Goal: Submit feedback/report problem: Submit feedback/report problem

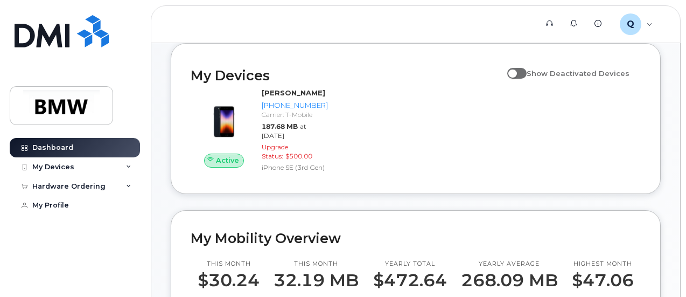
scroll to position [115, 0]
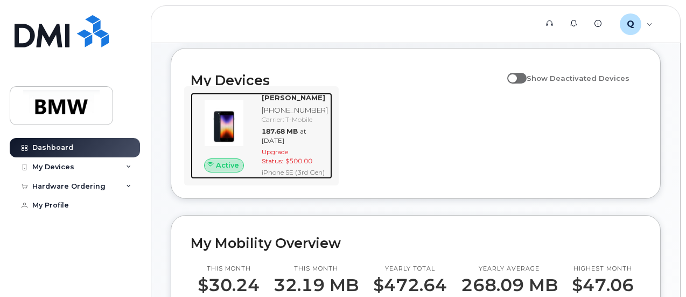
click at [248, 138] on img at bounding box center [224, 123] width 50 height 50
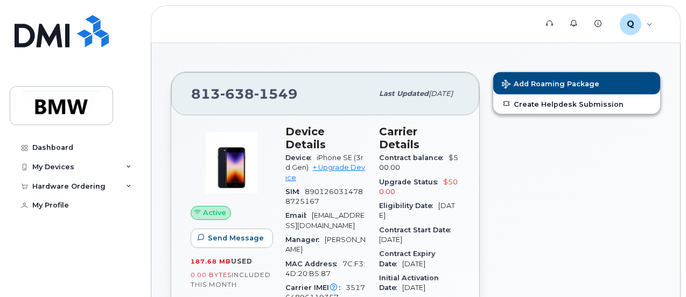
scroll to position [121, 0]
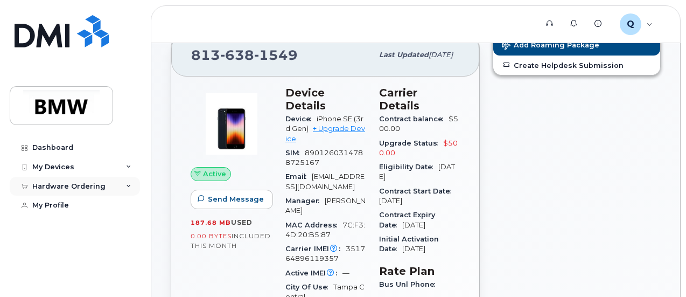
click at [123, 186] on div "Hardware Ordering" at bounding box center [75, 186] width 130 height 19
click at [131, 162] on div "My Devices" at bounding box center [75, 166] width 130 height 19
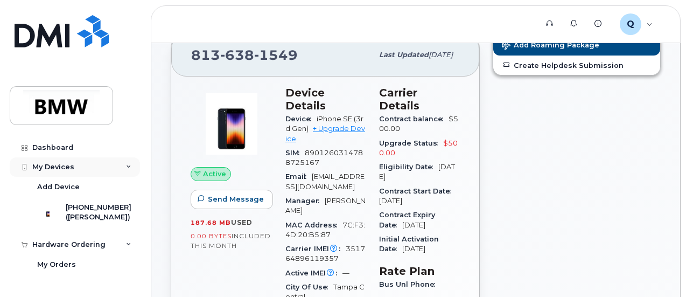
scroll to position [42, 0]
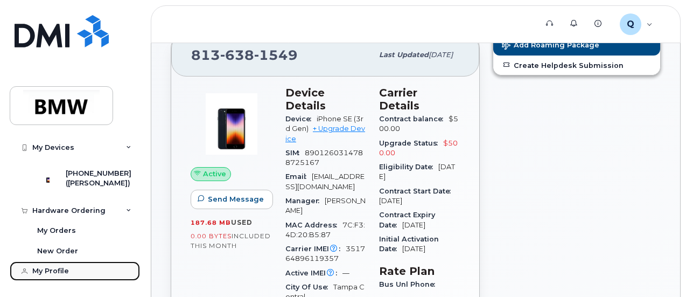
click at [62, 273] on div "My Profile" at bounding box center [50, 270] width 37 height 9
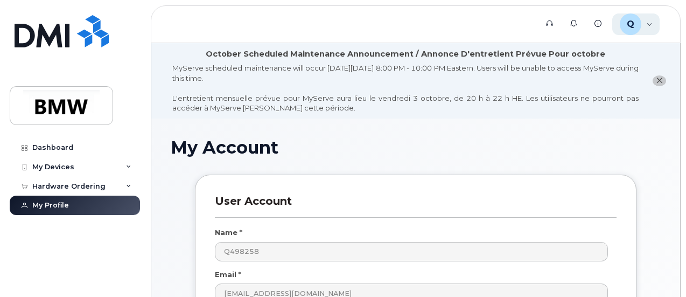
click at [649, 32] on div "Q Q498258 Employee" at bounding box center [636, 24] width 48 height 22
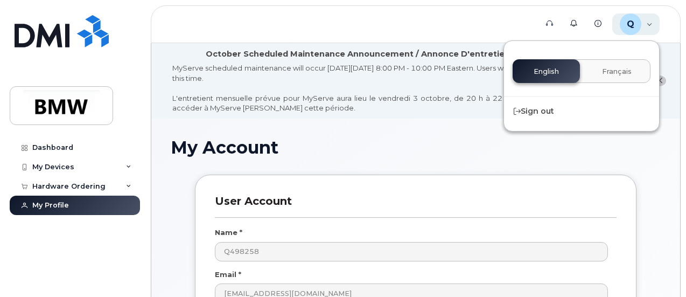
click at [651, 25] on div "Q Q498258 Employee" at bounding box center [636, 24] width 48 height 22
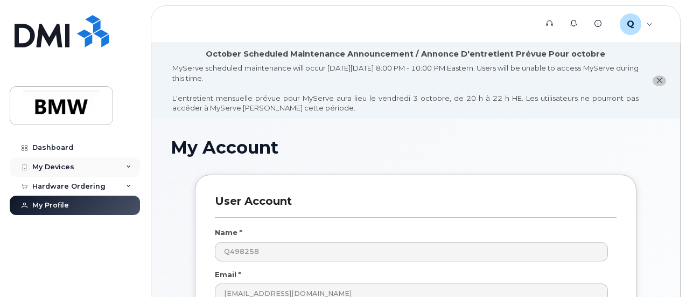
click at [130, 160] on div "My Devices" at bounding box center [75, 166] width 130 height 19
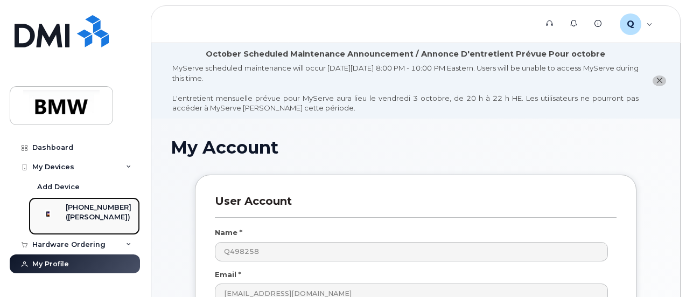
click at [87, 218] on div "([PERSON_NAME])" at bounding box center [99, 217] width 66 height 10
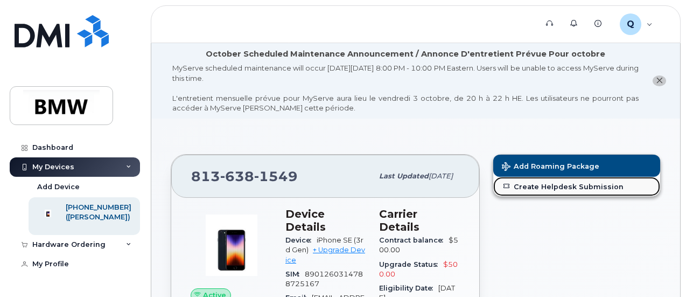
click at [574, 184] on link "Create Helpdesk Submission" at bounding box center [576, 186] width 167 height 19
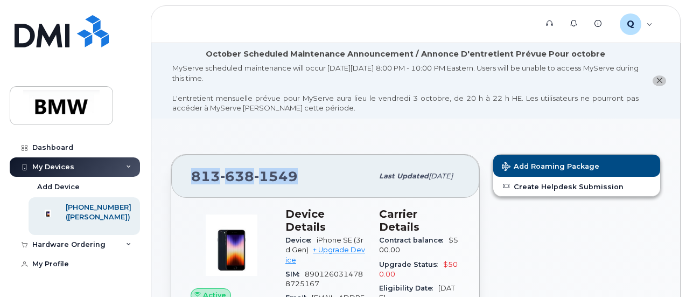
click at [242, 171] on span "638" at bounding box center [237, 176] width 34 height 16
copy span "813 638 1549"
